Goal: Task Accomplishment & Management: Manage account settings

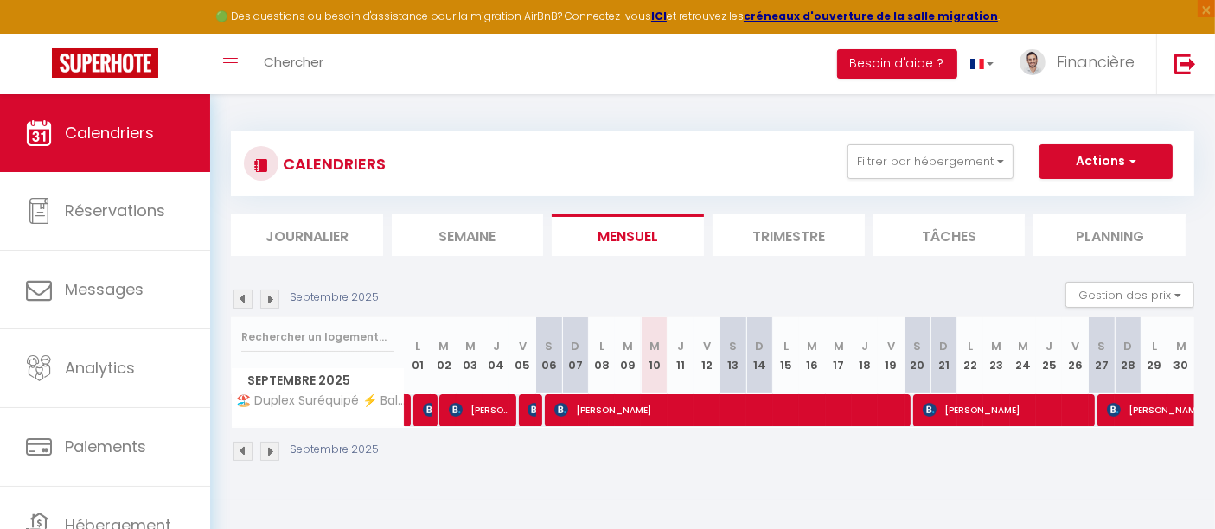
click at [277, 302] on img at bounding box center [269, 299] width 19 height 19
select select
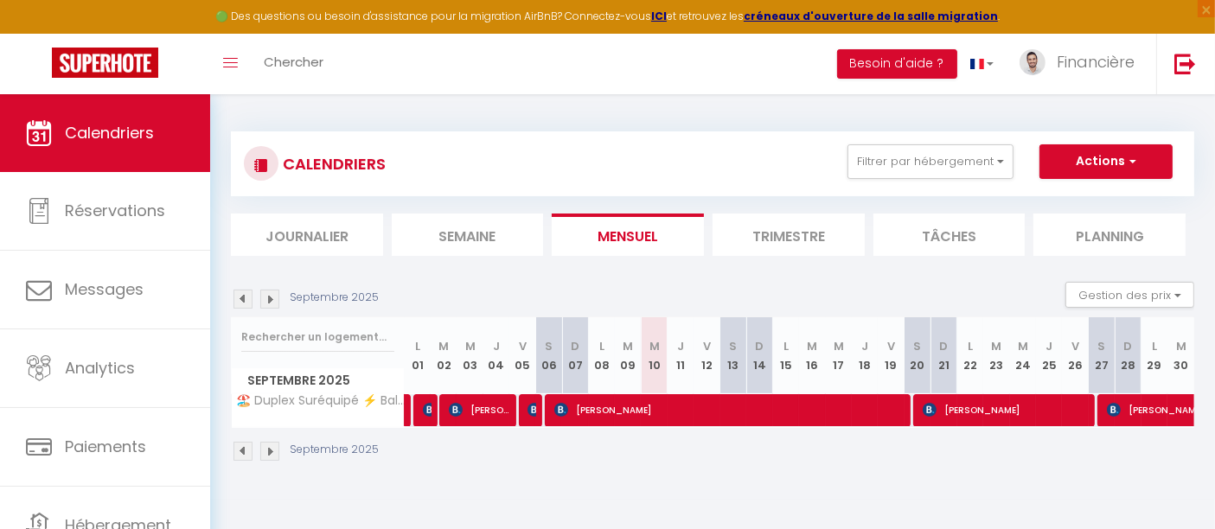
select select
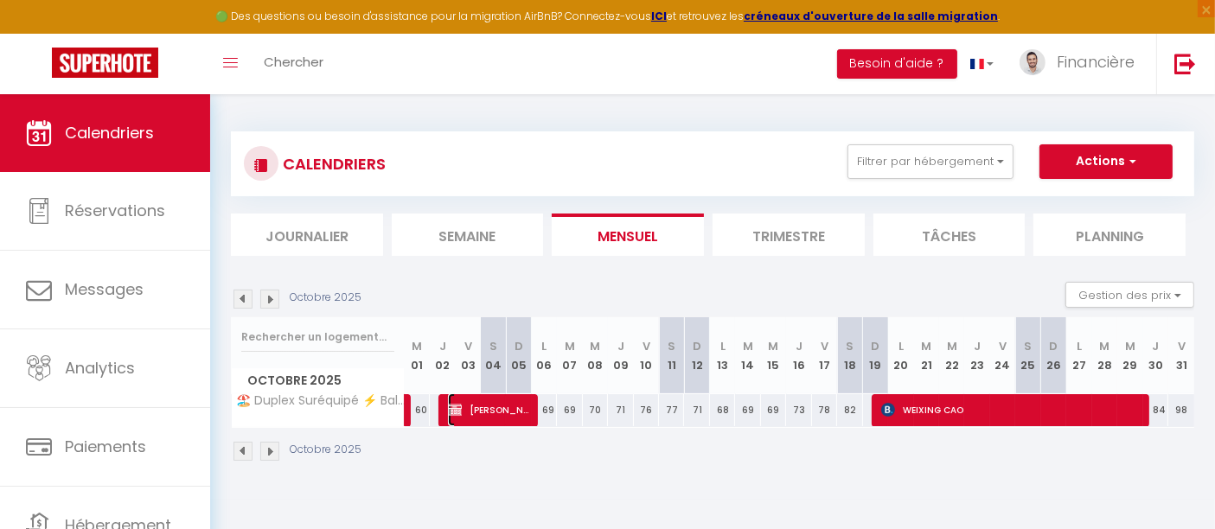
click at [502, 412] on span "[PERSON_NAME]" at bounding box center [490, 409] width 84 height 33
select select "OK"
select select "KO"
select select "0"
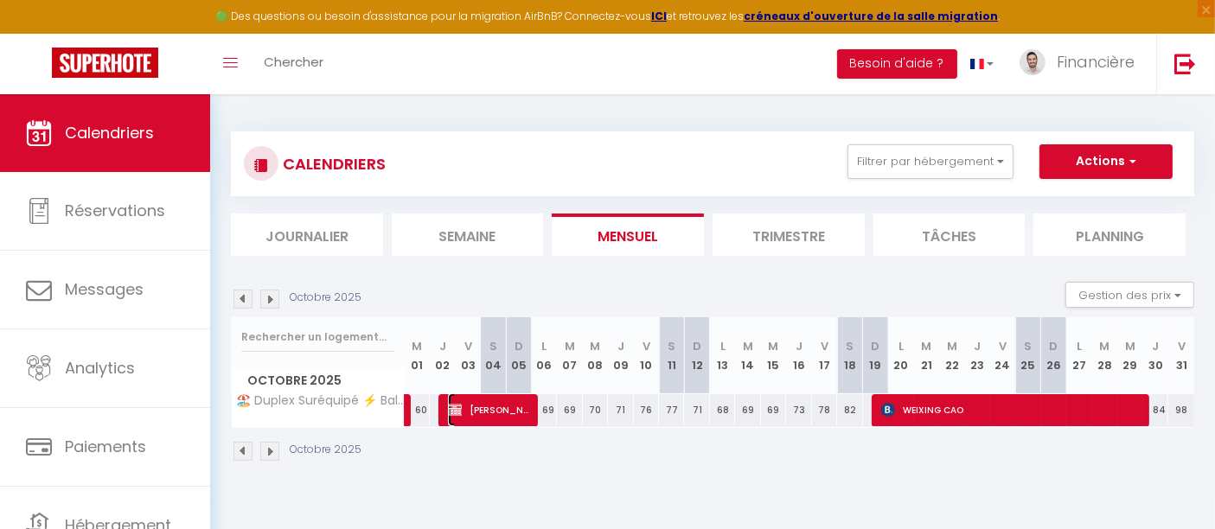
select select "1"
select select
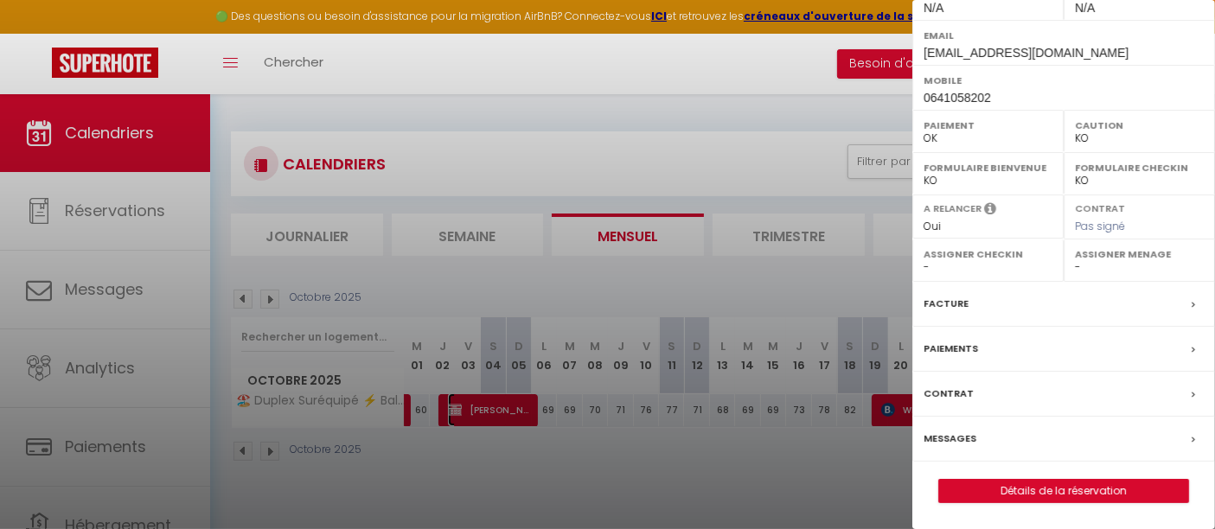
scroll to position [332, 0]
click at [1085, 125] on label "Caution" at bounding box center [1139, 125] width 129 height 17
click at [1067, 496] on link "Détails de la réservation" at bounding box center [1063, 491] width 249 height 22
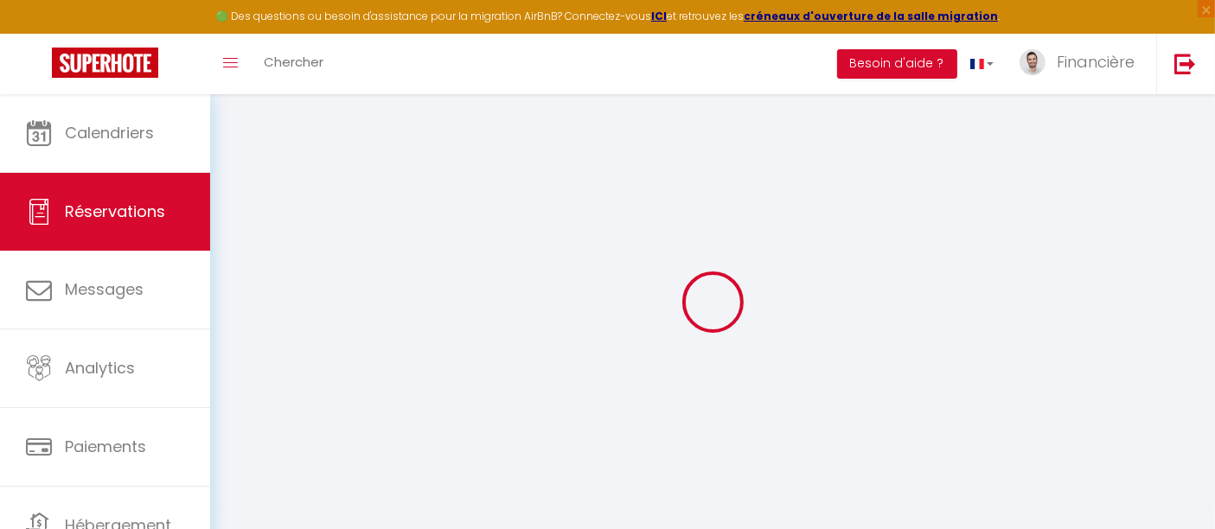
scroll to position [4, 0]
select select
checkbox input "false"
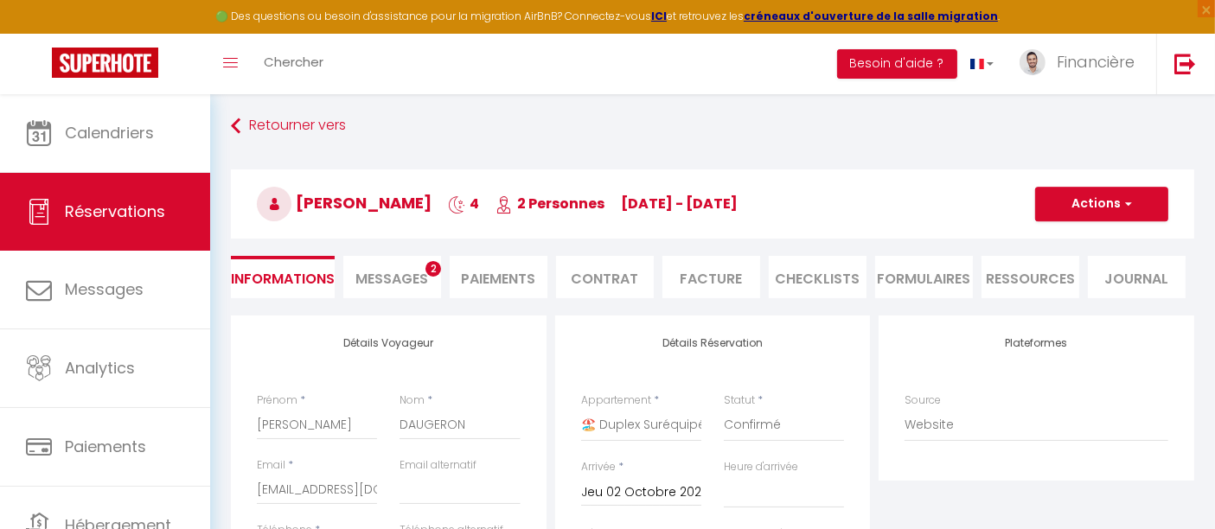
type input "45"
type input "16"
select select
checkbox input "false"
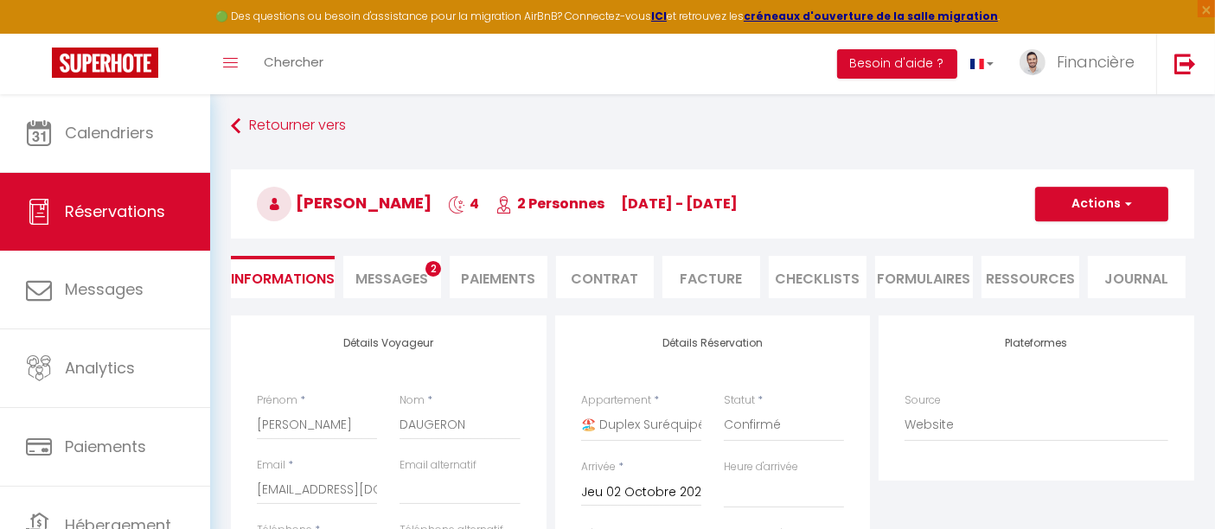
select select
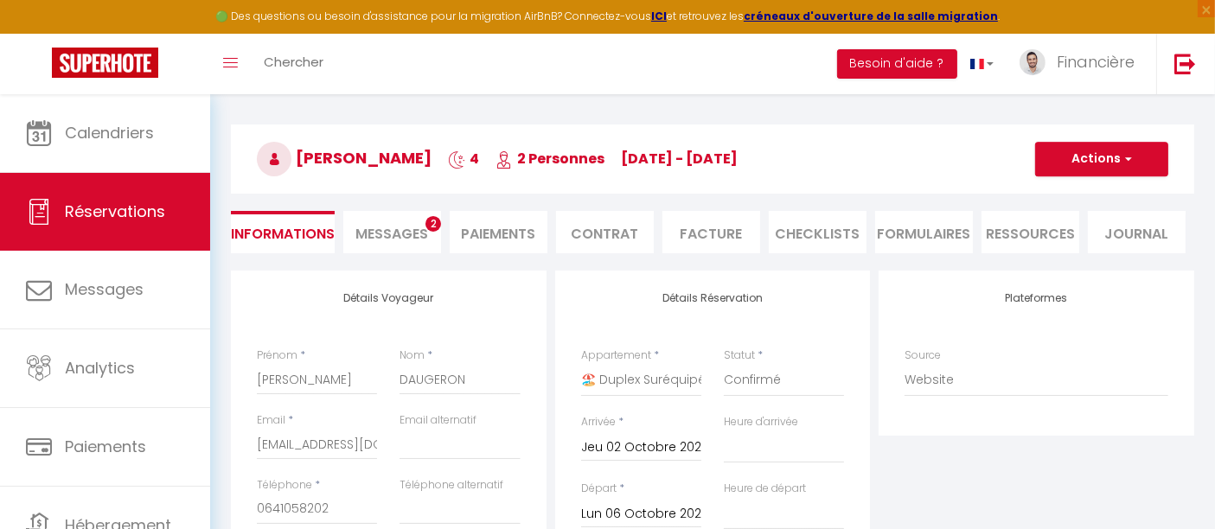
scroll to position [54, 0]
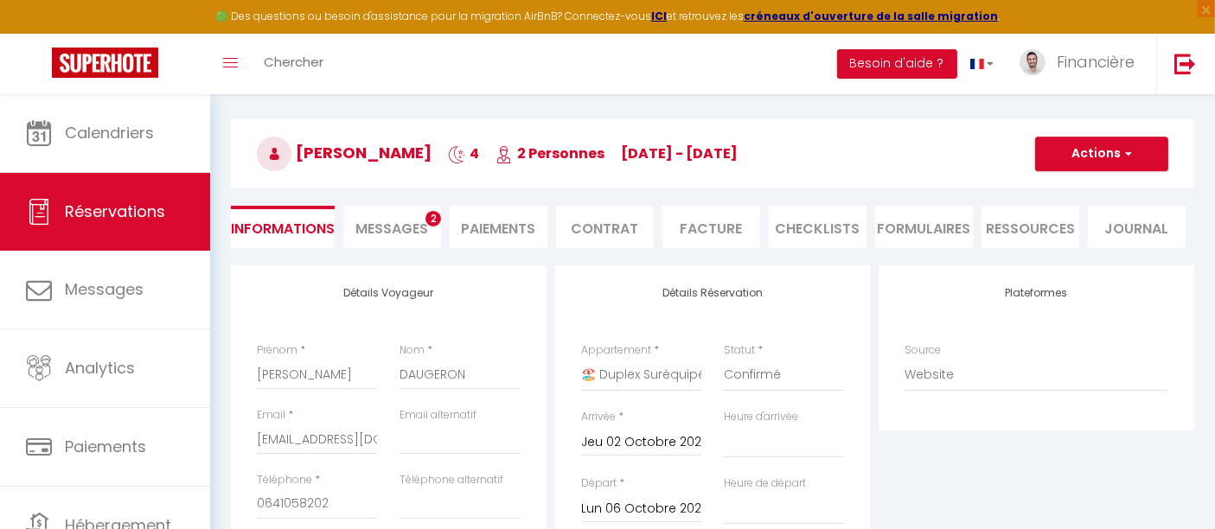
click at [428, 216] on span "2" at bounding box center [433, 219] width 16 height 16
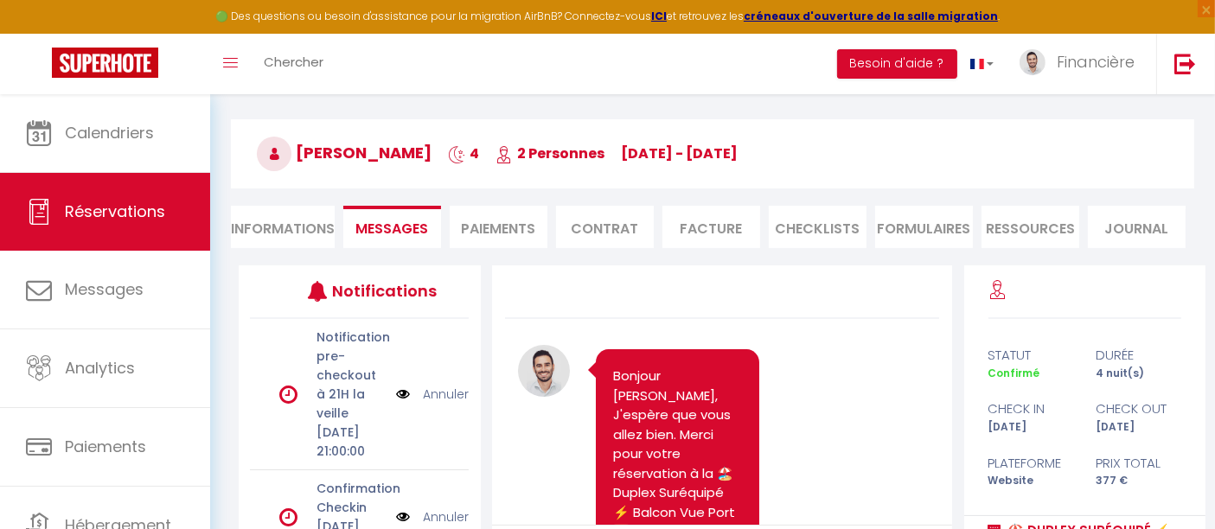
click at [629, 227] on li "Contrat" at bounding box center [605, 227] width 98 height 42
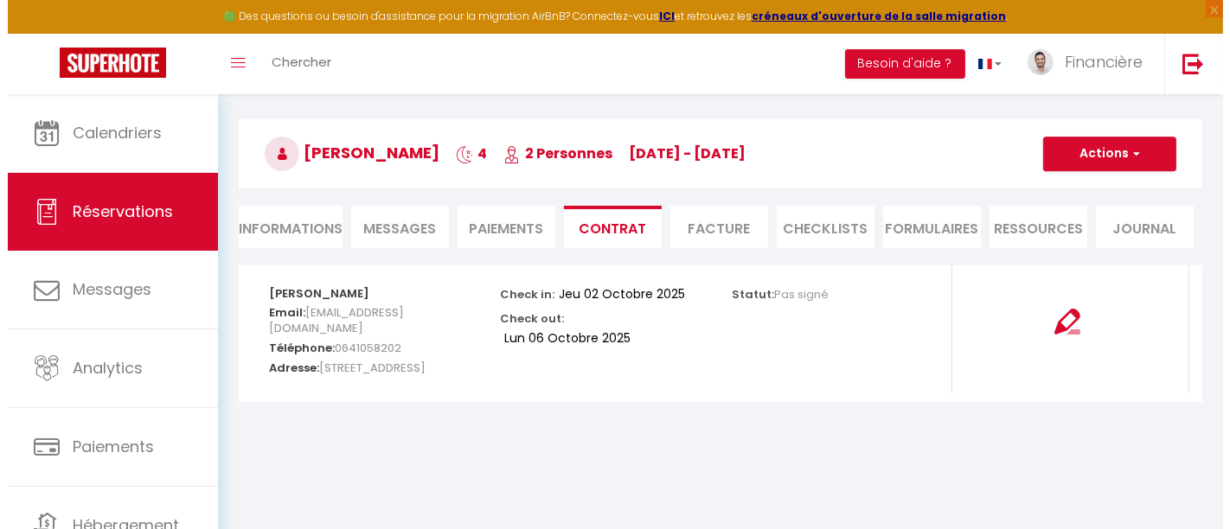
scroll to position [93, 0]
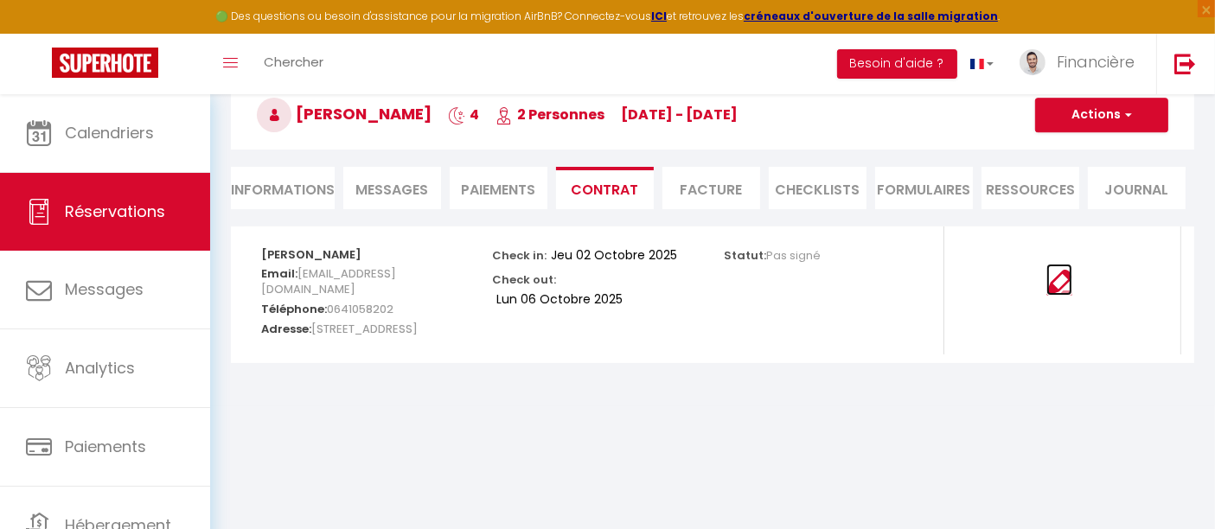
click at [1069, 291] on img at bounding box center [1059, 283] width 26 height 26
click at [1069, 126] on button "Actions" at bounding box center [1101, 115] width 133 height 35
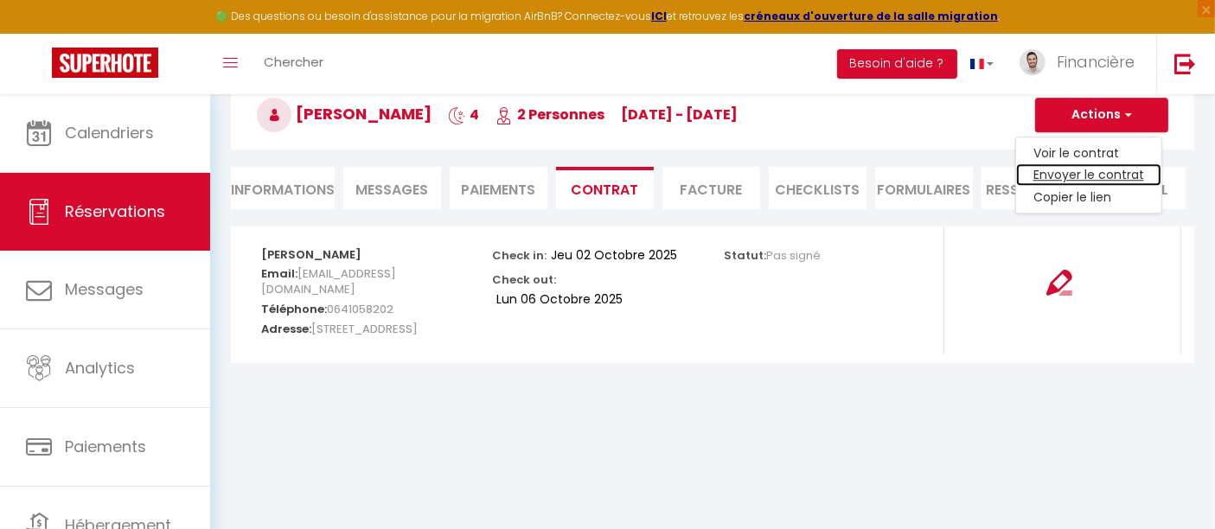
click at [1061, 175] on link "Envoyer le contrat" at bounding box center [1088, 175] width 145 height 22
type input "[EMAIL_ADDRESS][DOMAIN_NAME]"
select select "fr"
type input "Votre contrat 6669400 - 🏖️ Duplex Suréquipé ⚡ Balcon Vue Port 🌅 Accès Direct Gr…"
type textarea "Bonjour, Nous vous invitons à cliquer sur le lien suivant pour signer votre con…"
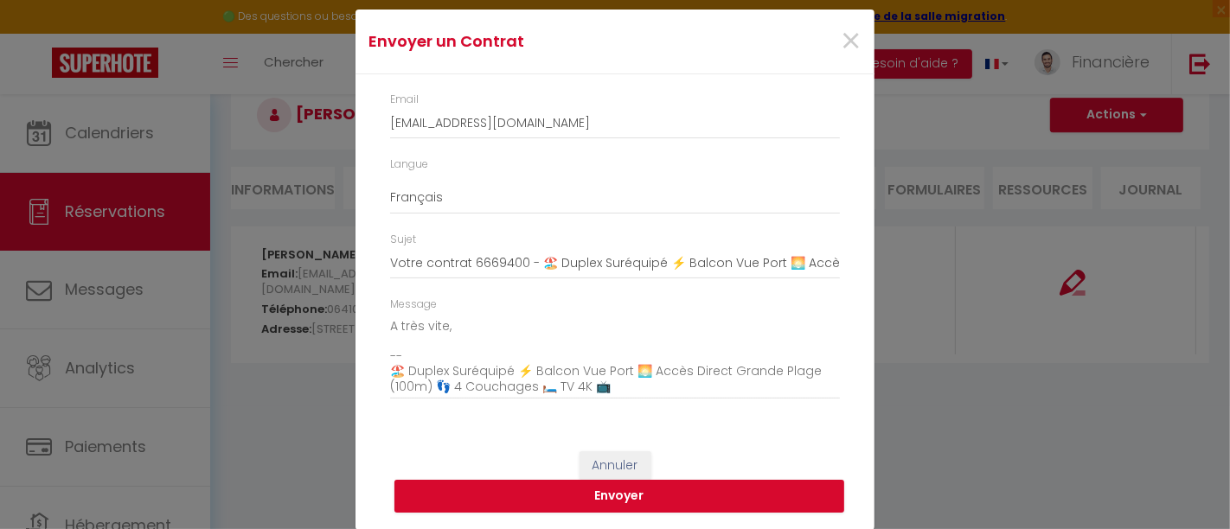
scroll to position [242, 0]
click at [658, 491] on button "Envoyer" at bounding box center [619, 496] width 450 height 33
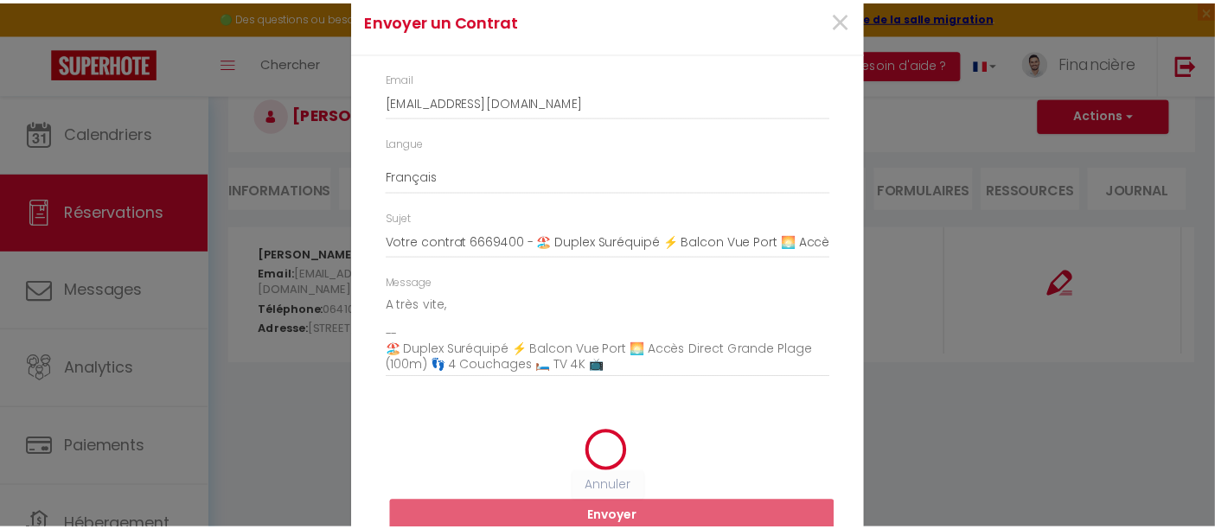
scroll to position [35, 0]
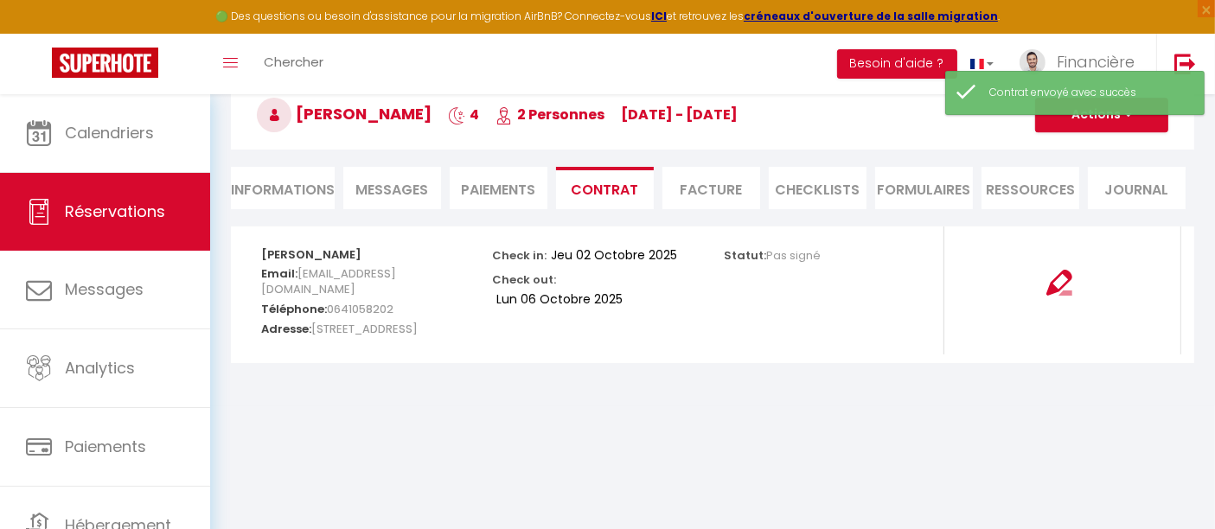
click at [282, 191] on li "Informations" at bounding box center [283, 188] width 104 height 42
select select
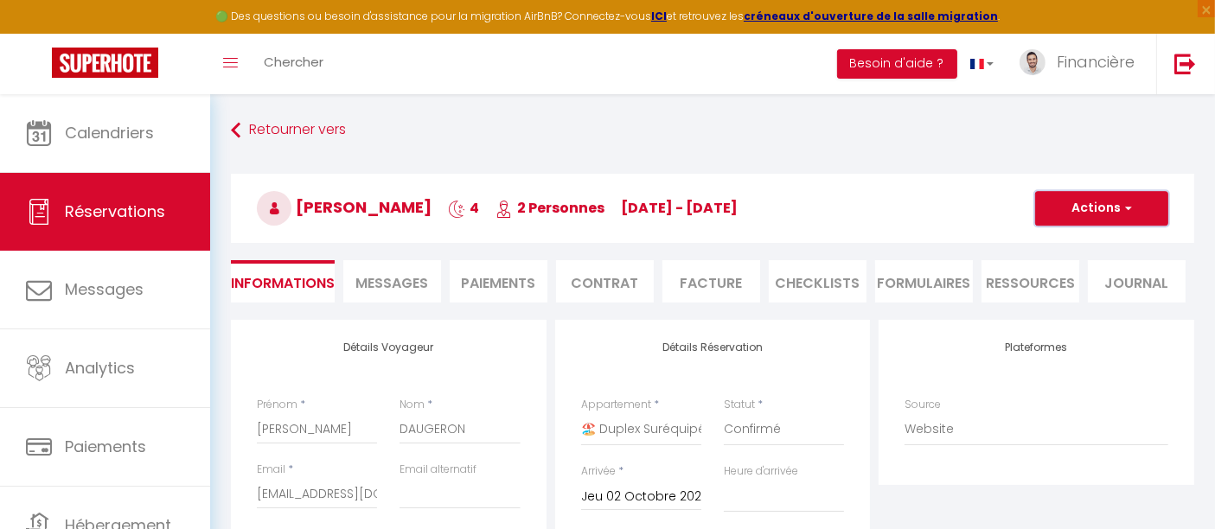
click at [1069, 207] on button "Actions" at bounding box center [1101, 208] width 133 height 35
click at [387, 278] on span "Messages" at bounding box center [392, 283] width 73 height 20
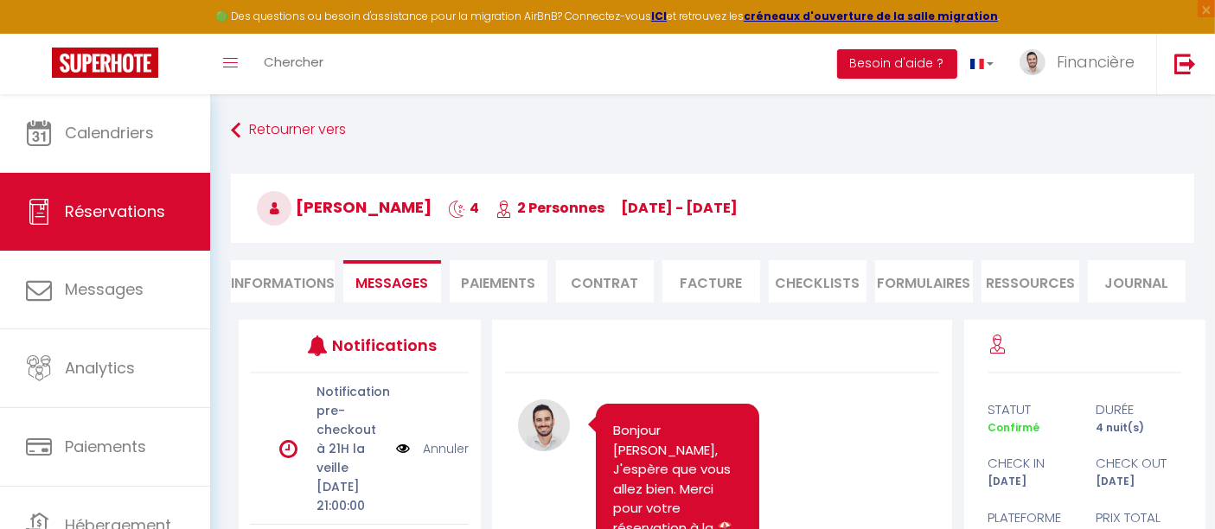
click at [502, 272] on li "Paiements" at bounding box center [499, 281] width 98 height 42
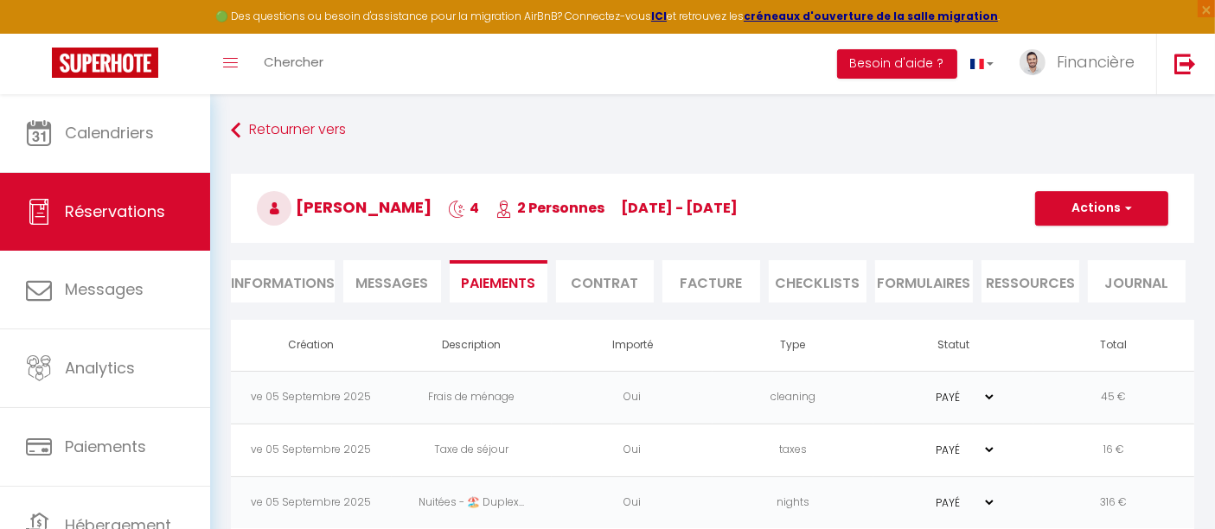
click at [432, 280] on li "Messages" at bounding box center [392, 281] width 98 height 42
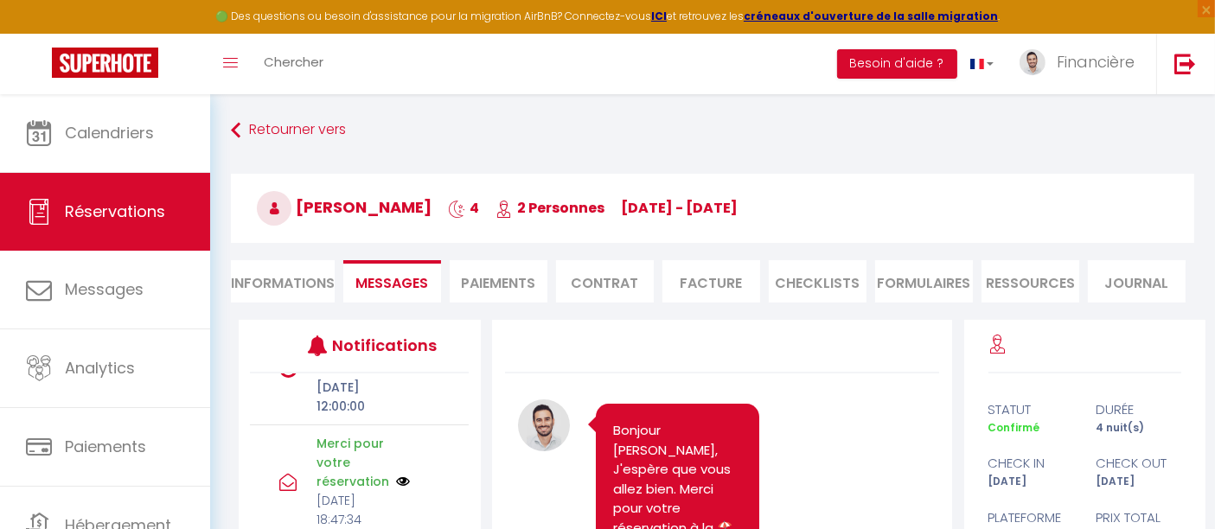
click at [487, 272] on li "Paiements" at bounding box center [499, 281] width 98 height 42
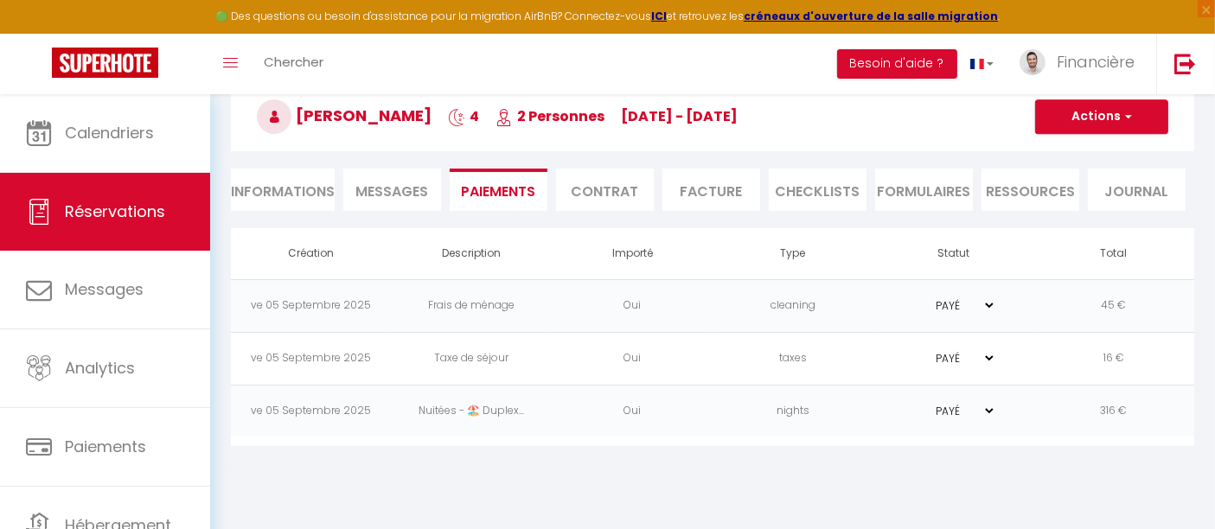
scroll to position [93, 0]
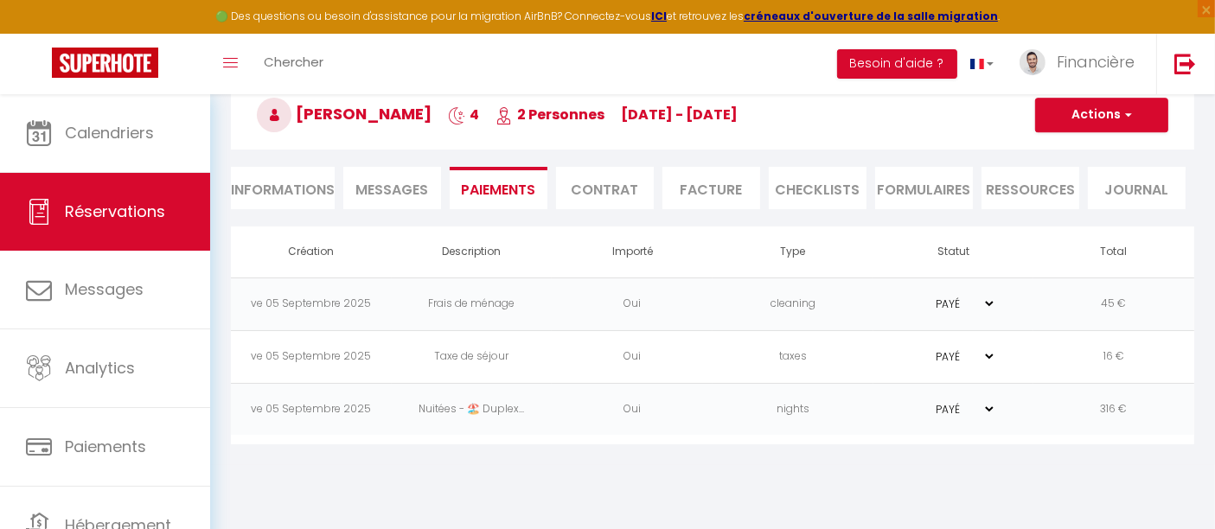
click at [602, 189] on li "Contrat" at bounding box center [605, 188] width 98 height 42
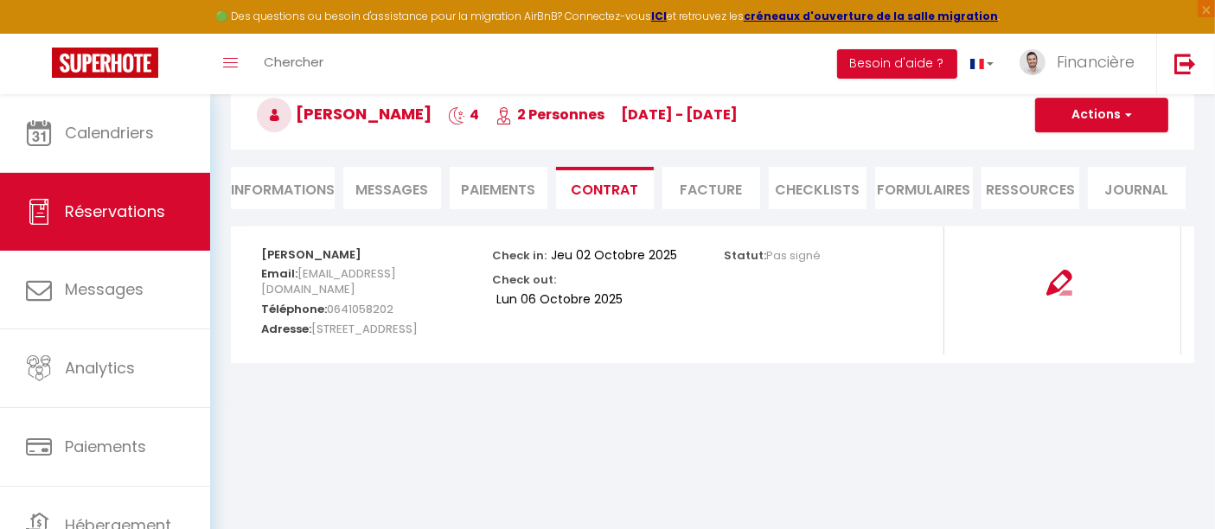
click at [712, 180] on li "Facture" at bounding box center [711, 188] width 98 height 42
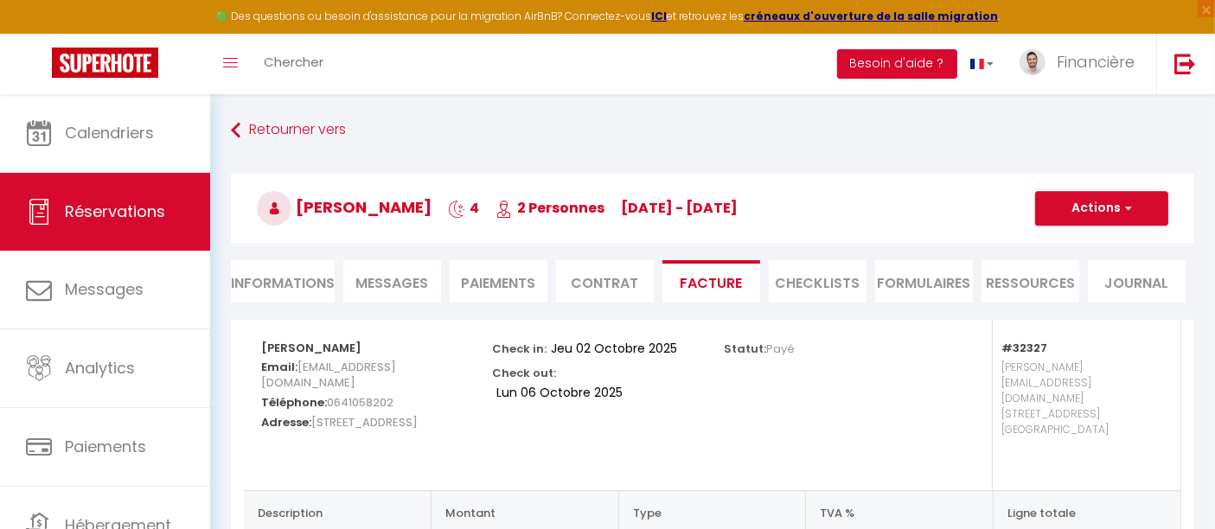
click at [807, 277] on li "CHECKLISTS" at bounding box center [818, 281] width 98 height 42
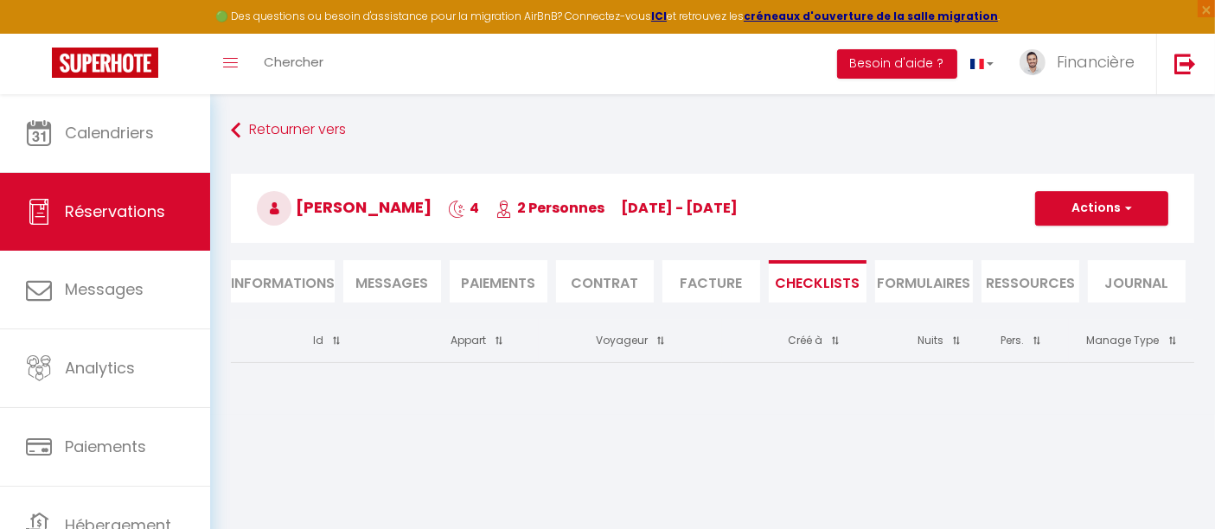
click at [910, 275] on li "FORMULAIRES" at bounding box center [924, 281] width 98 height 42
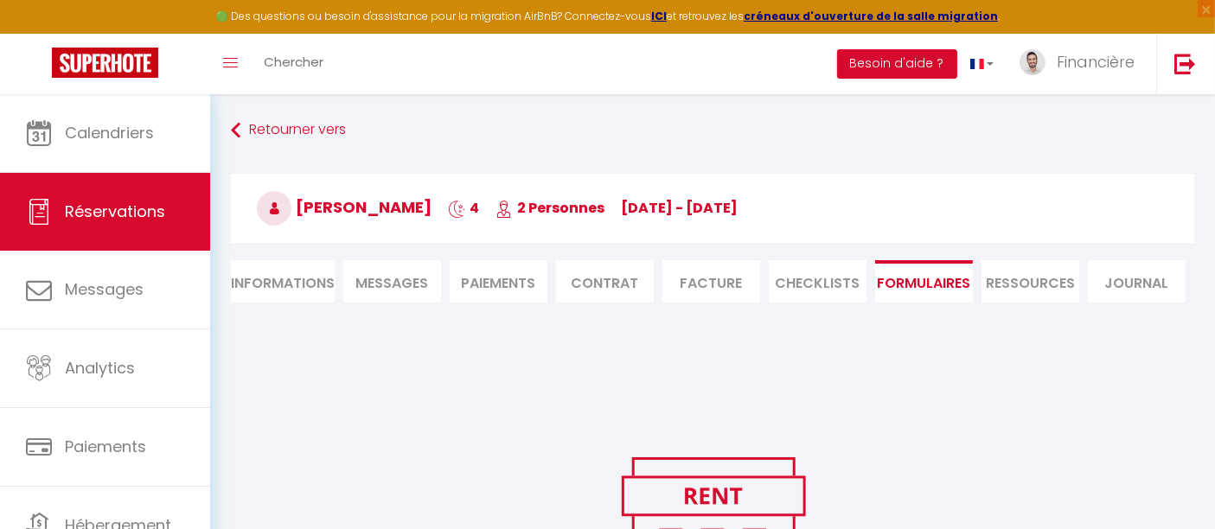
click at [1018, 265] on li "Ressources" at bounding box center [1031, 281] width 98 height 42
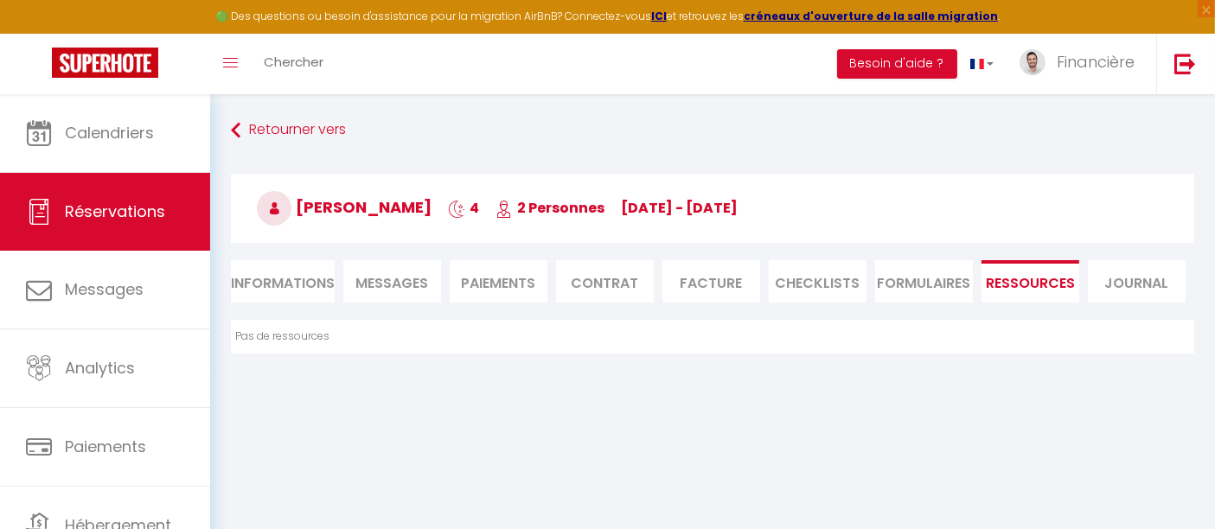
click at [1104, 287] on li "Journal" at bounding box center [1137, 281] width 98 height 42
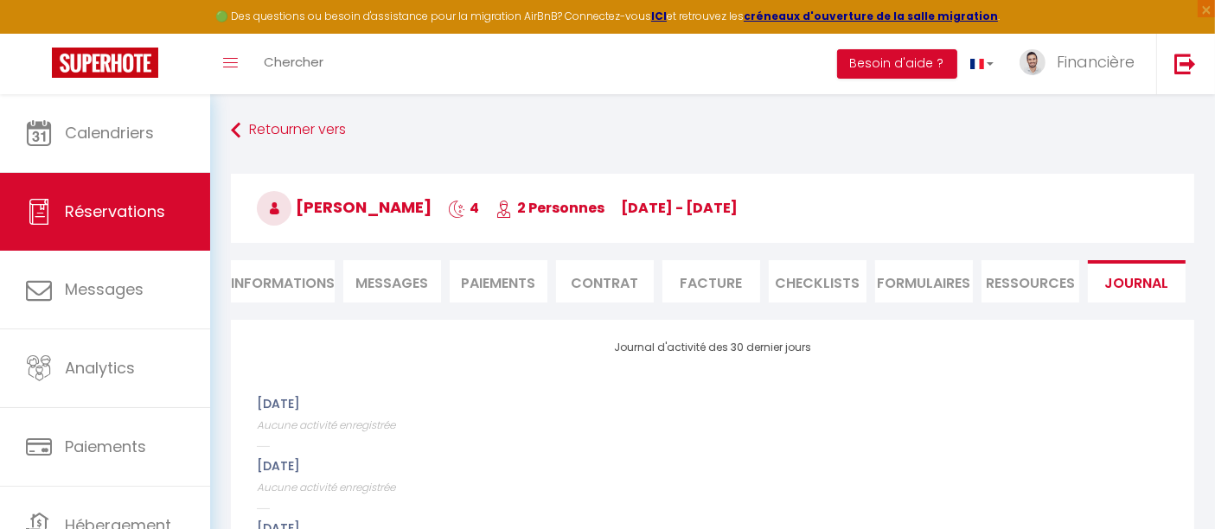
click at [313, 280] on li "Informations" at bounding box center [283, 281] width 104 height 42
select select
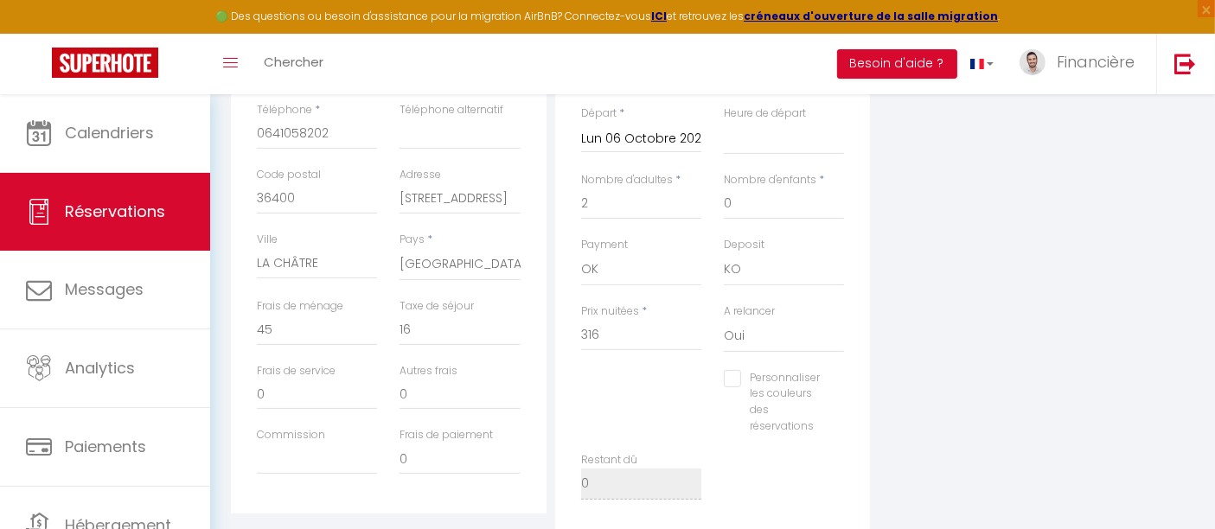
select select
checkbox input "false"
click at [743, 267] on select "OK KO" at bounding box center [784, 269] width 120 height 33
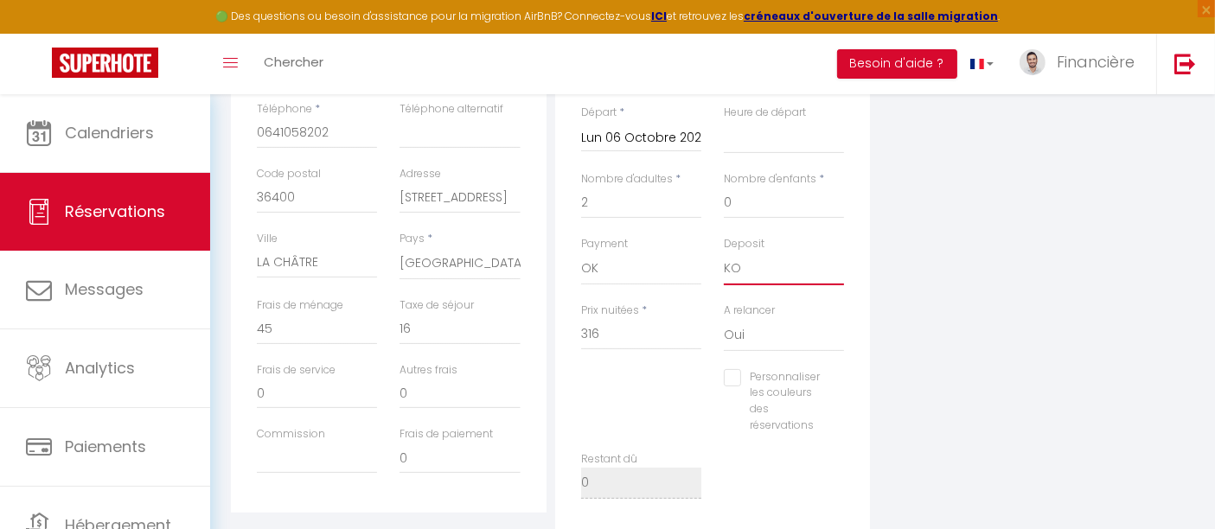
select select
checkbox input "false"
select select
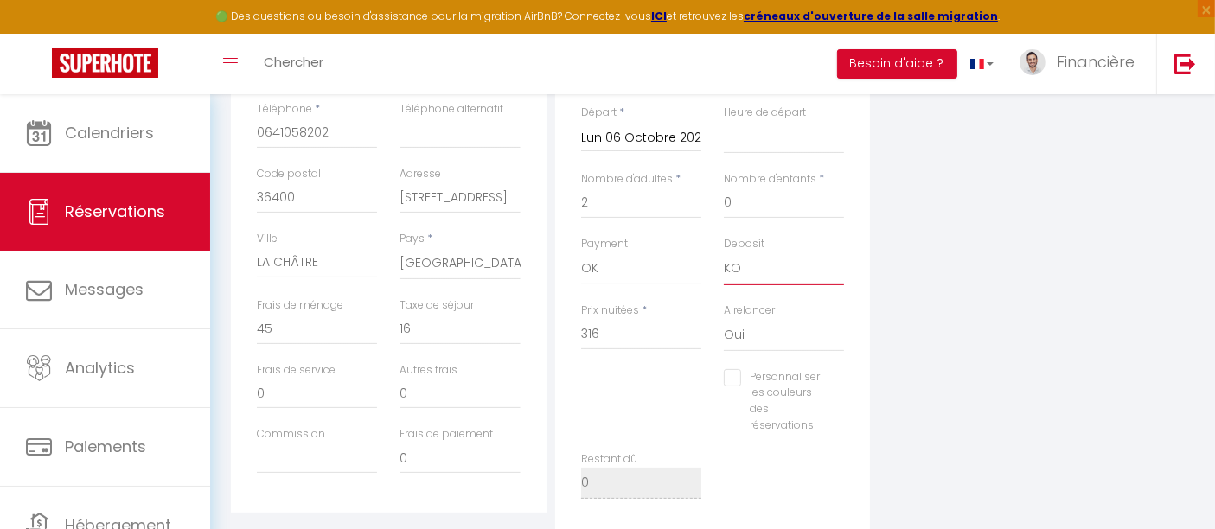
checkbox input "false"
click at [918, 257] on div "Plateformes Source Direct [DOMAIN_NAME] [DOMAIN_NAME] Chalet montagne Expedia G…" at bounding box center [1036, 215] width 324 height 643
select select
checkbox input "false"
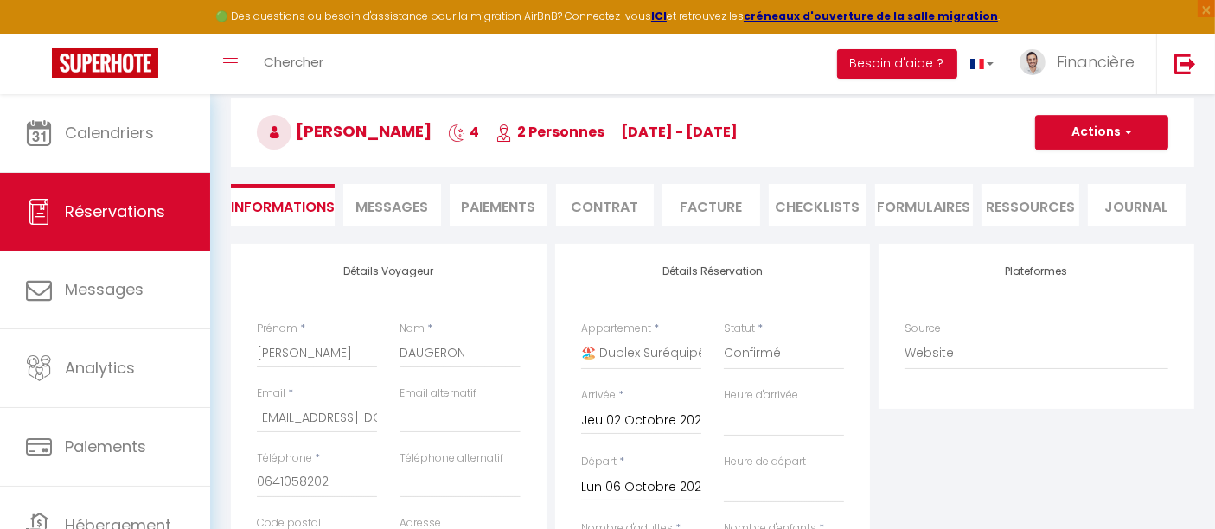
scroll to position [74, 0]
click at [1143, 131] on button "Actions" at bounding box center [1101, 134] width 133 height 35
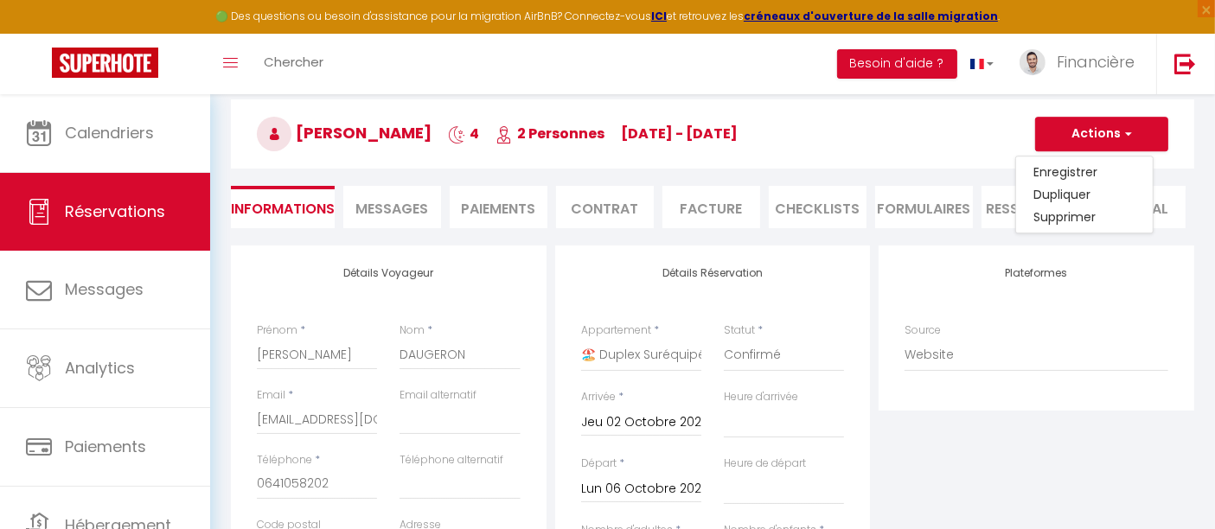
click at [395, 206] on span "Messages" at bounding box center [392, 209] width 73 height 20
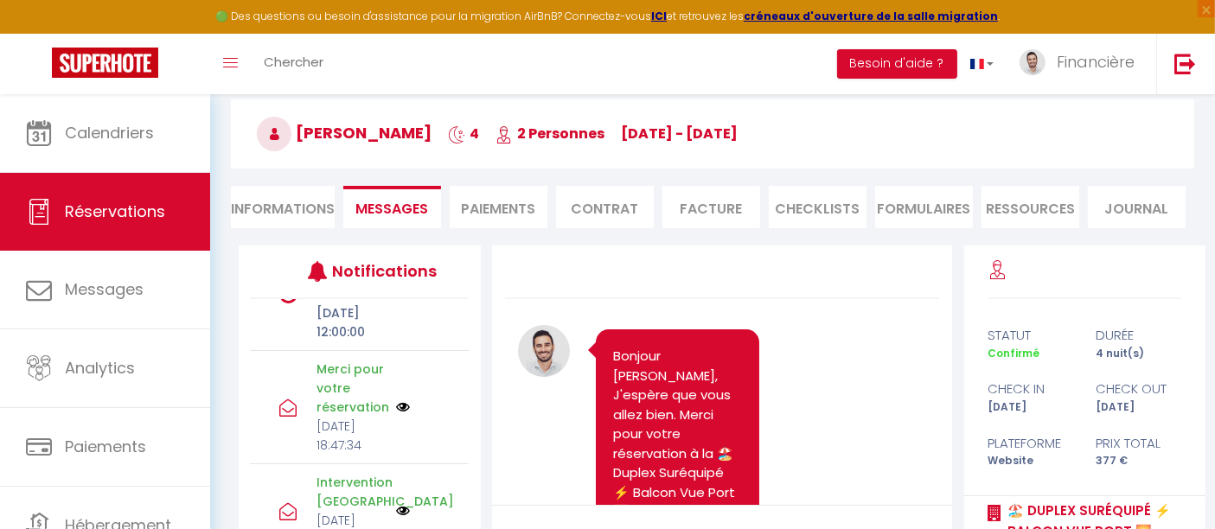
scroll to position [259, 0]
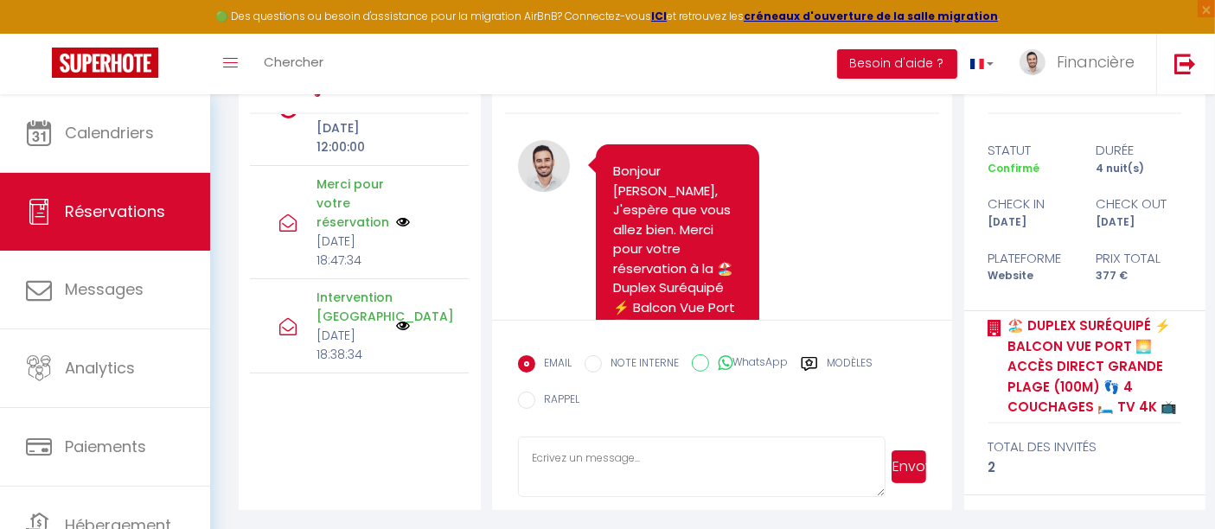
click at [816, 361] on icon at bounding box center [809, 363] width 17 height 17
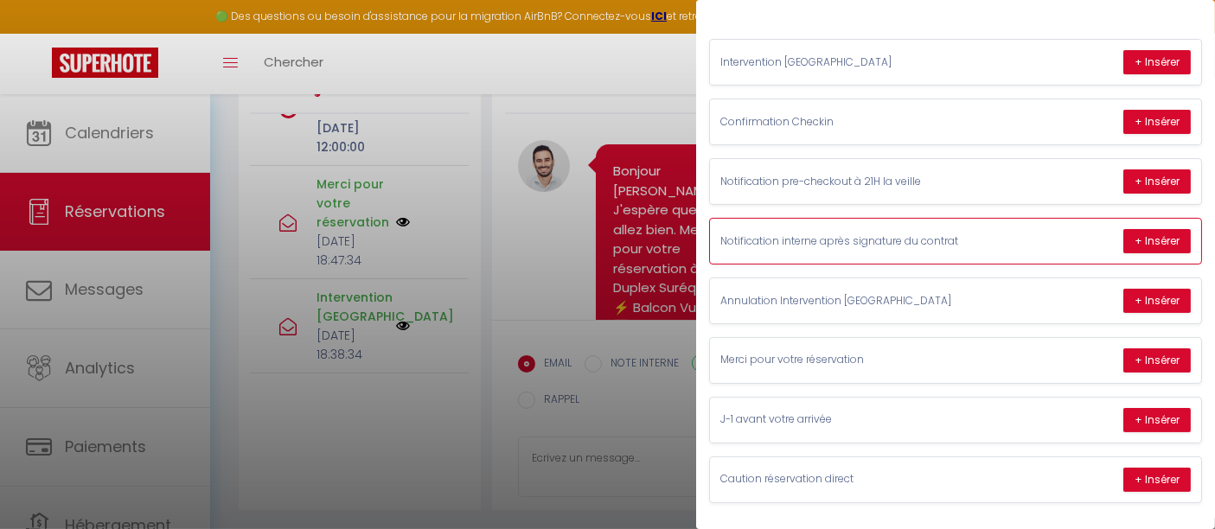
scroll to position [148, 0]
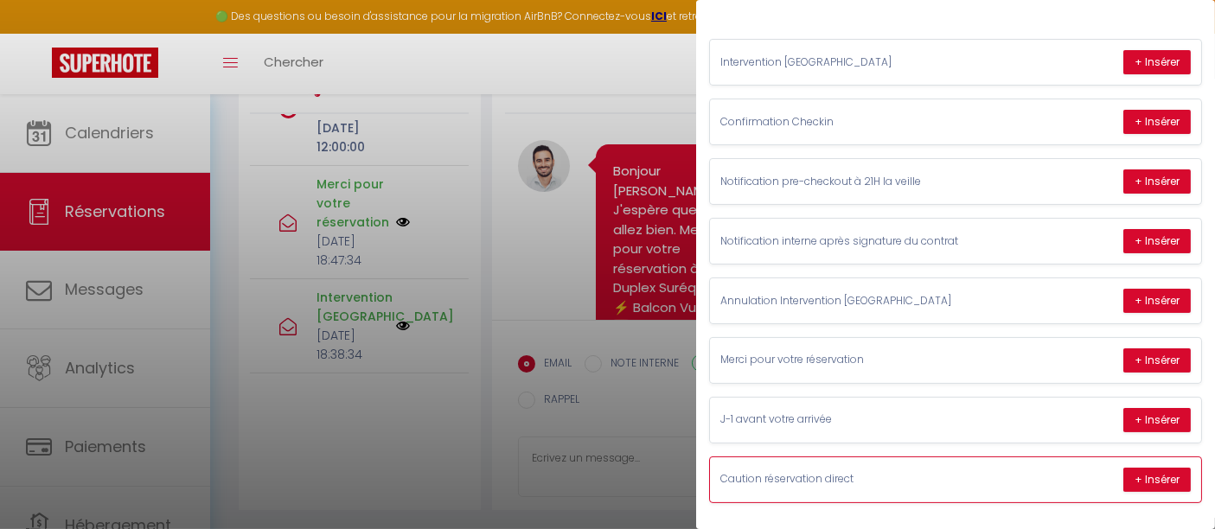
click at [827, 471] on p "Caution réservation direct" at bounding box center [849, 479] width 259 height 16
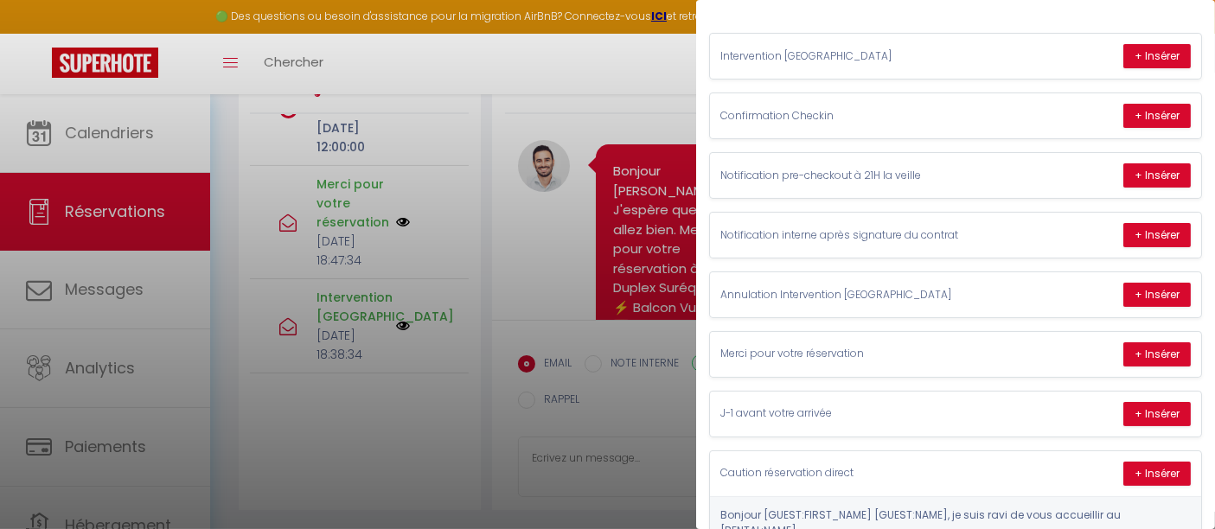
scroll to position [246, 0]
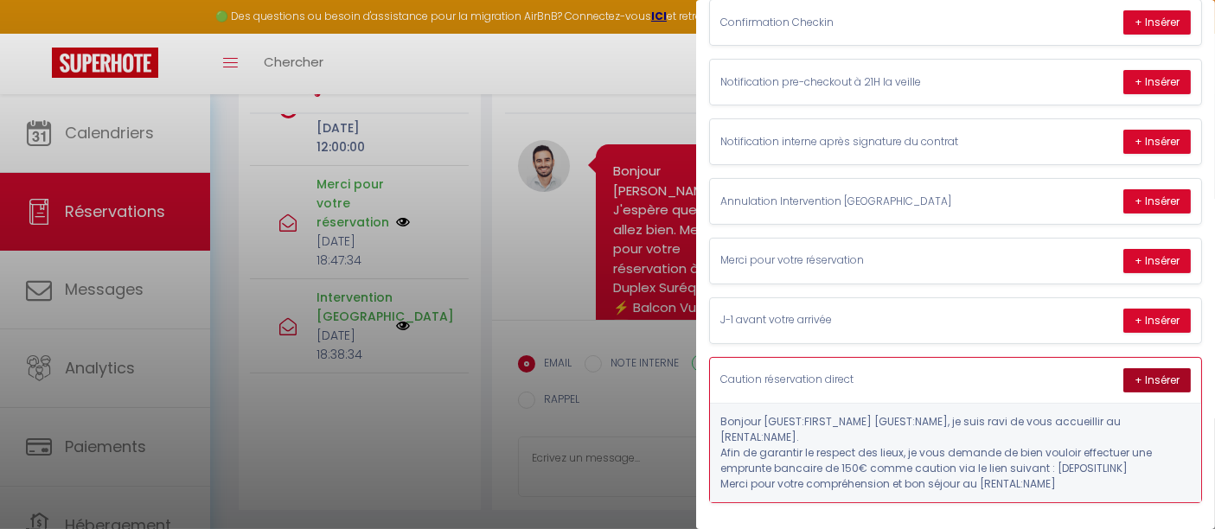
click at [1139, 370] on button "+ Insérer" at bounding box center [1156, 380] width 67 height 24
type textarea "Bonjour [PERSON_NAME], je suis ravi de vous accueillir au 🏖️ Duplex Suréquipé ⚡…"
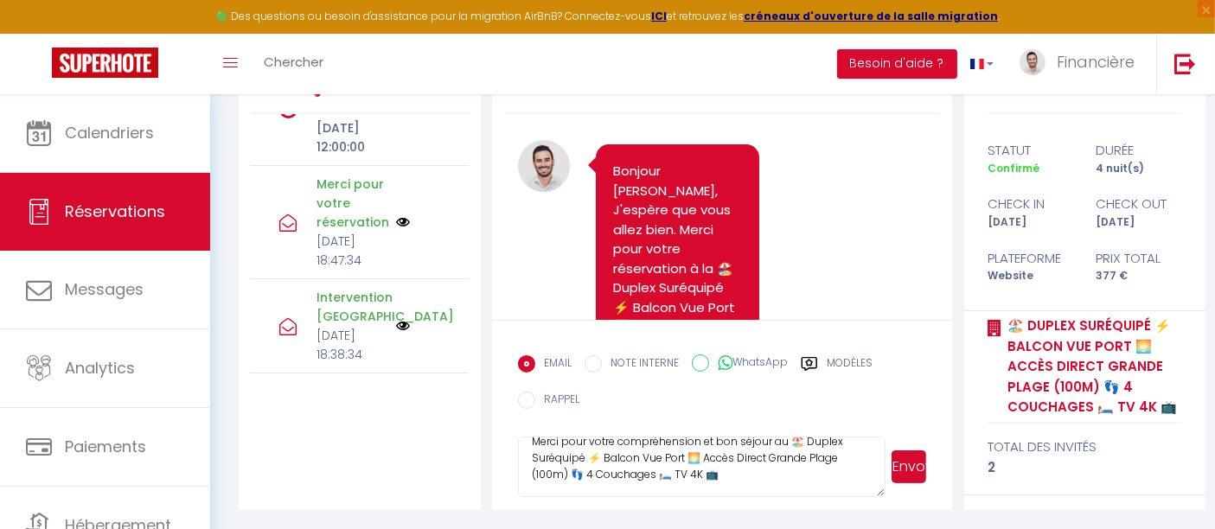
scroll to position [131, 0]
click at [918, 460] on button "Envoyer" at bounding box center [909, 467] width 35 height 33
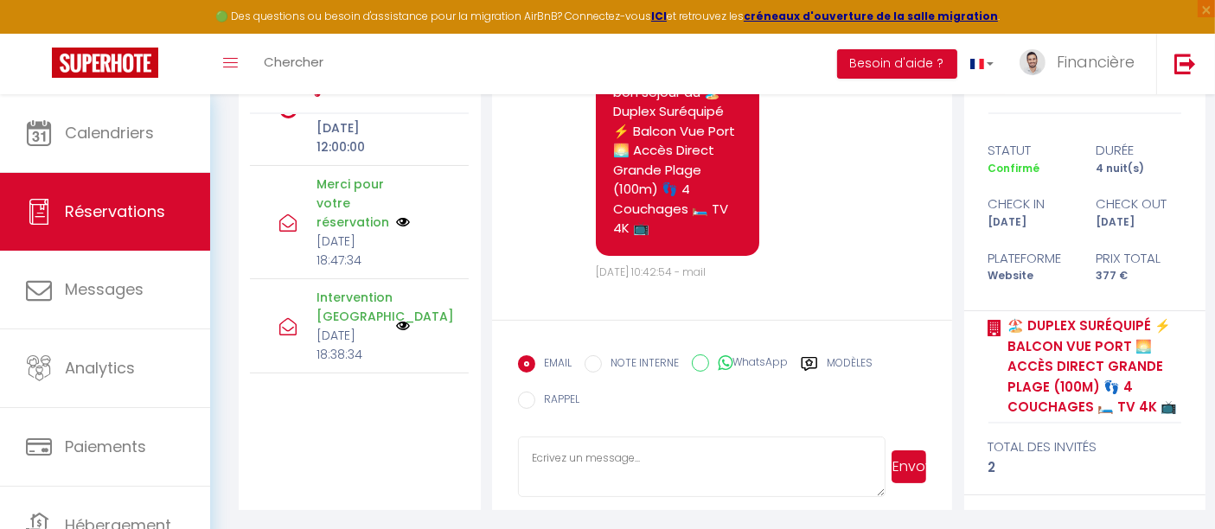
scroll to position [6739, 0]
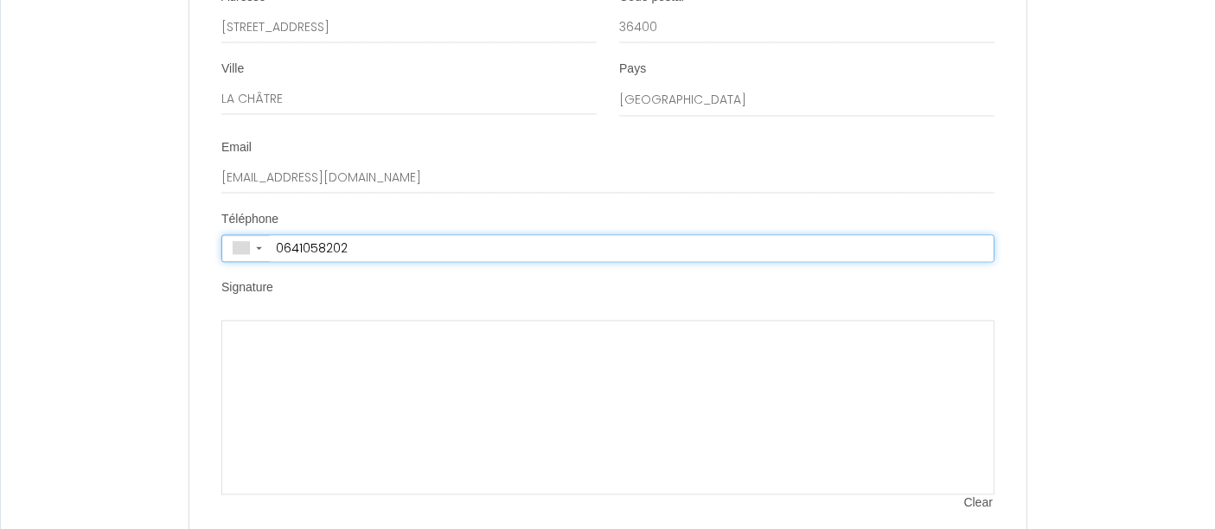
type input "+33 6 41 05 82 02"
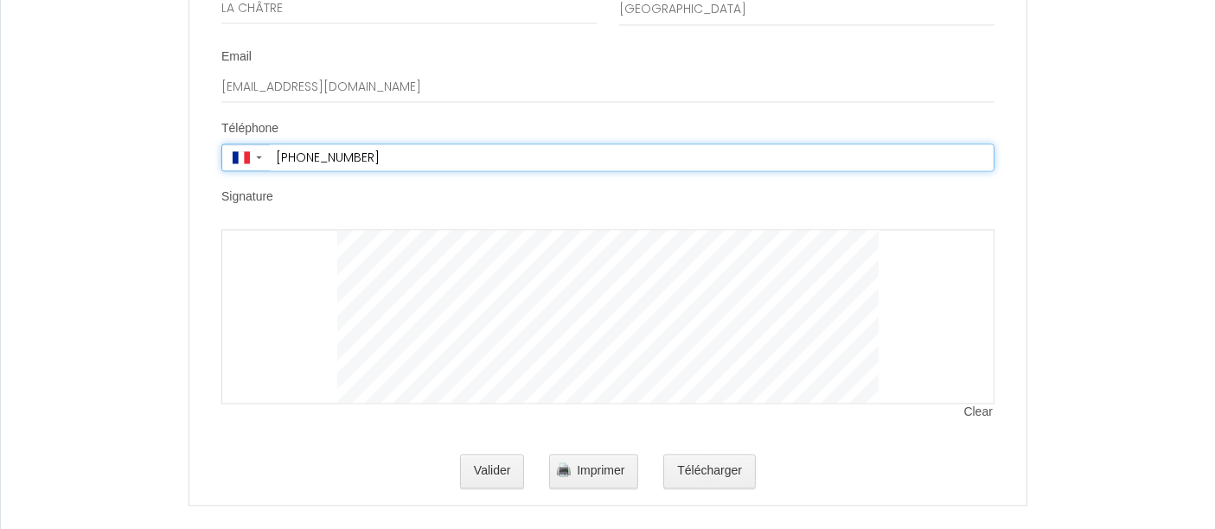
scroll to position [3575, 0]
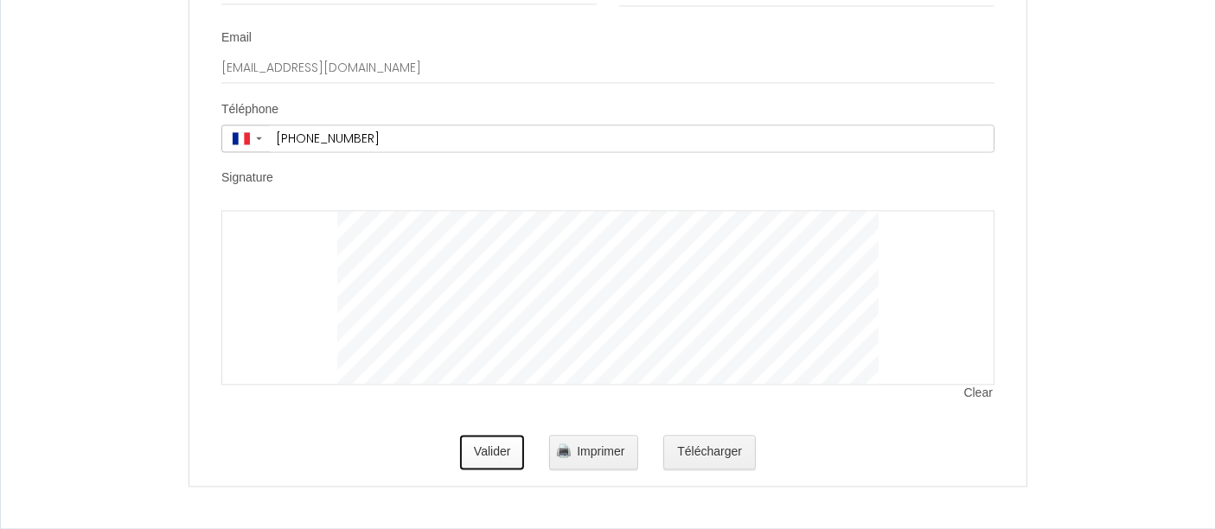
click at [491, 464] on button "Valider" at bounding box center [492, 452] width 65 height 35
click at [504, 456] on button "Valider" at bounding box center [492, 452] width 65 height 35
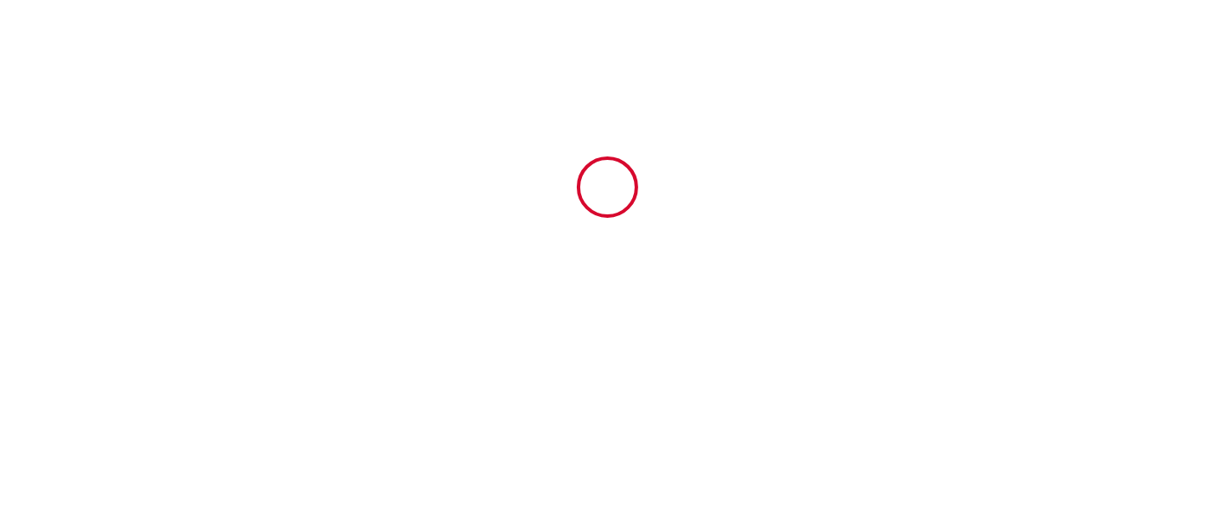
scroll to position [0, 0]
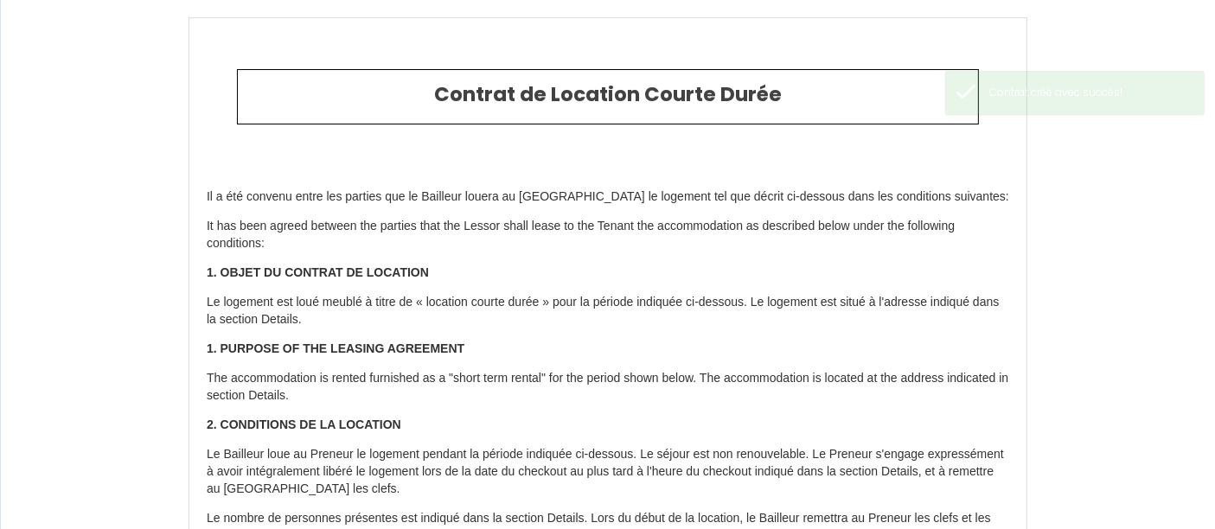
type input "16"
type input "45"
type input "316"
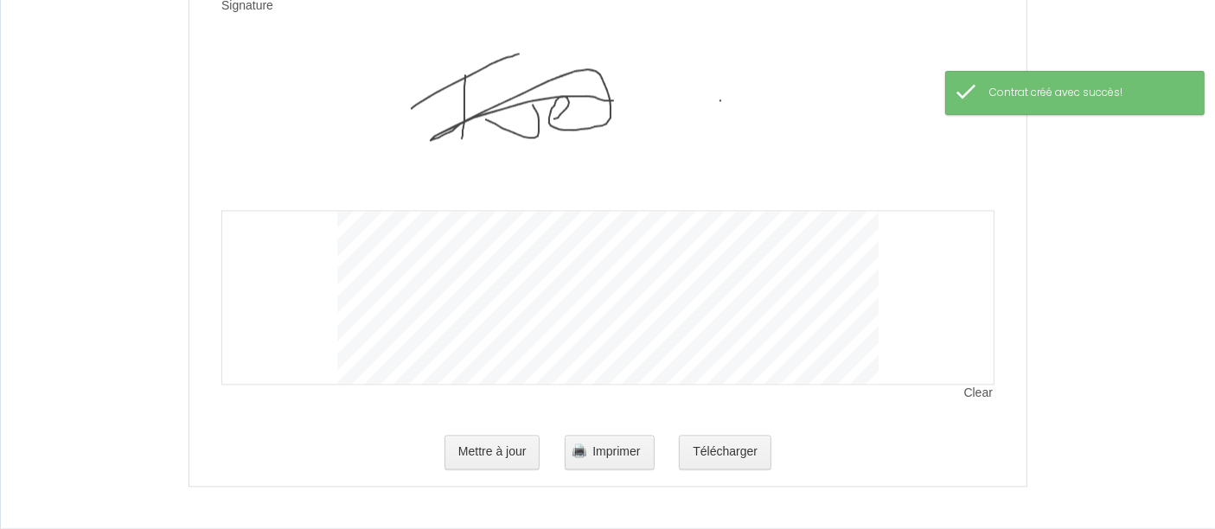
scroll to position [3748, 0]
